Goal: Book appointment/travel/reservation

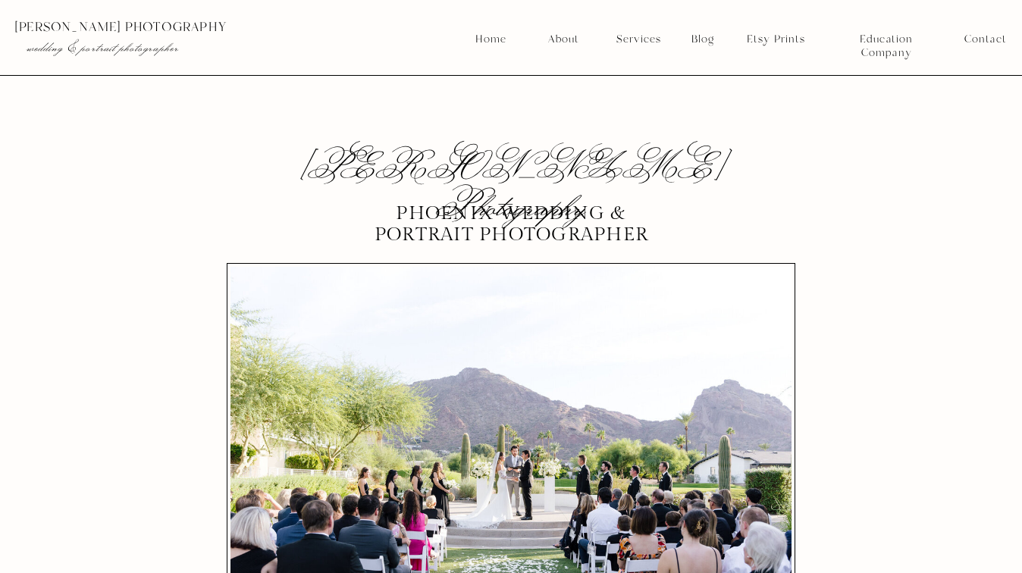
click at [633, 33] on nav "Services" at bounding box center [639, 40] width 56 height 14
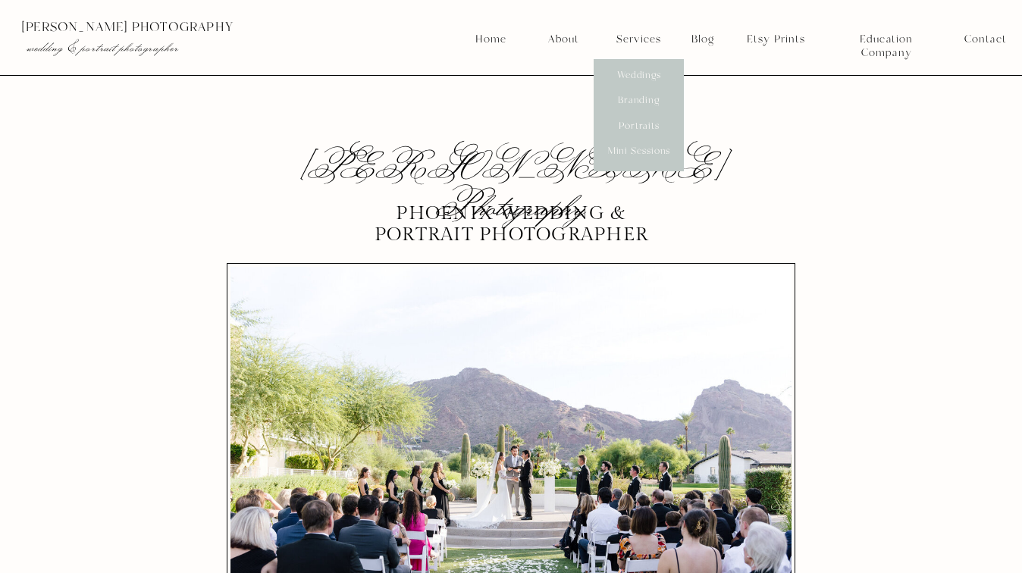
click at [634, 149] on nav "Mini Sessions" at bounding box center [638, 152] width 67 height 14
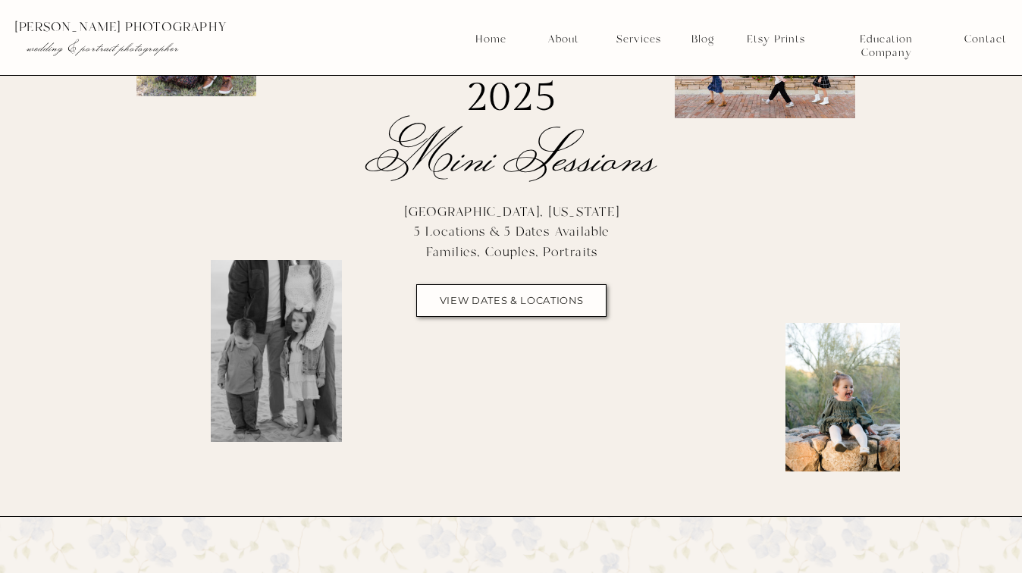
click at [523, 292] on div at bounding box center [511, 300] width 190 height 33
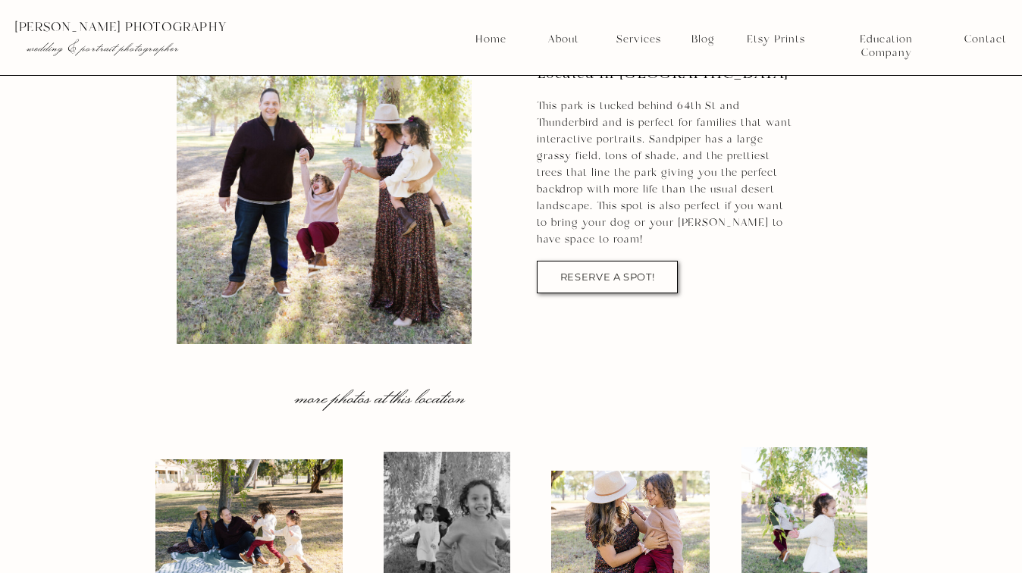
scroll to position [3882, 0]
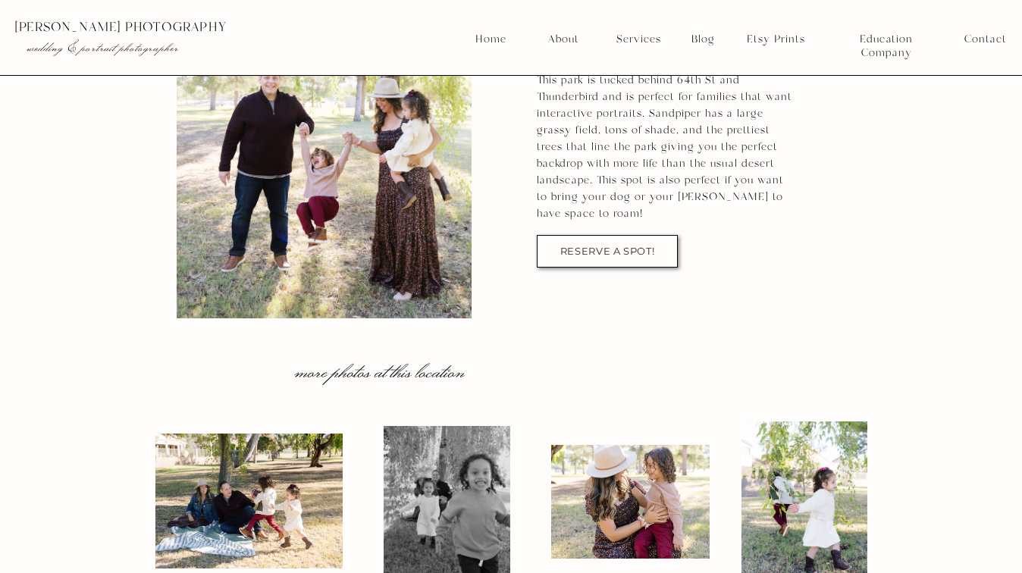
click at [639, 261] on div at bounding box center [607, 251] width 141 height 33
